Goal: Information Seeking & Learning: Learn about a topic

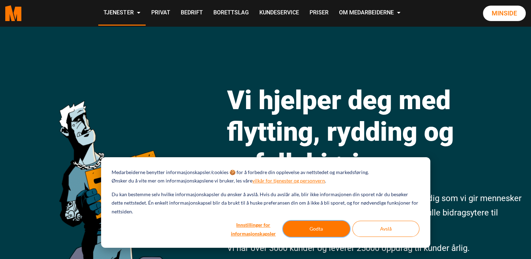
click at [320, 230] on button "Godta" at bounding box center [316, 229] width 67 height 16
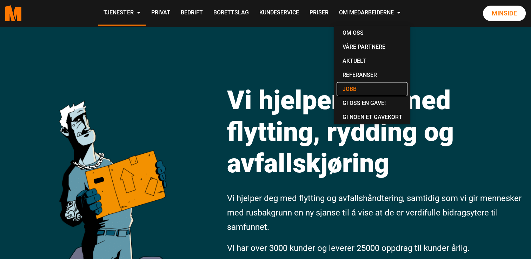
click at [350, 87] on link "Jobb" at bounding box center [371, 89] width 71 height 14
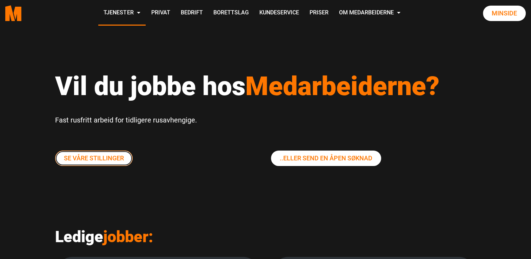
click at [122, 163] on link "Se våre stillinger" at bounding box center [93, 157] width 77 height 15
click at [102, 157] on link "Se våre stillinger" at bounding box center [93, 157] width 77 height 15
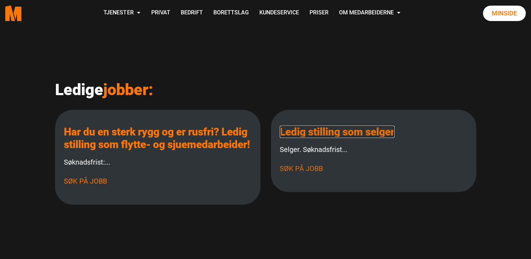
drag, startPoint x: 300, startPoint y: 168, endPoint x: 291, endPoint y: 133, distance: 35.9
drag, startPoint x: 291, startPoint y: 133, endPoint x: 440, endPoint y: 131, distance: 148.7
click at [440, 131] on p "Ledig stilling som selger" at bounding box center [373, 132] width 188 height 13
click at [380, 137] on link "Ledig stilling som selger" at bounding box center [336, 132] width 115 height 12
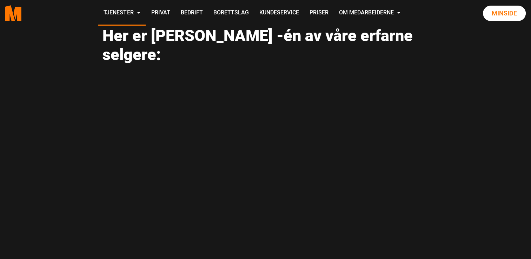
scroll to position [698, 0]
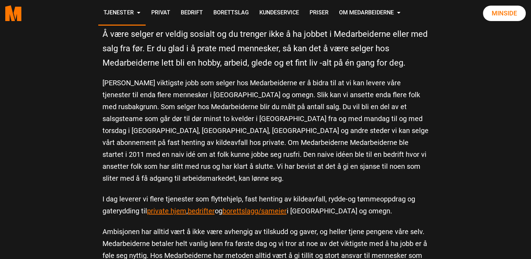
scroll to position [264, 0]
